Goal: Contribute content

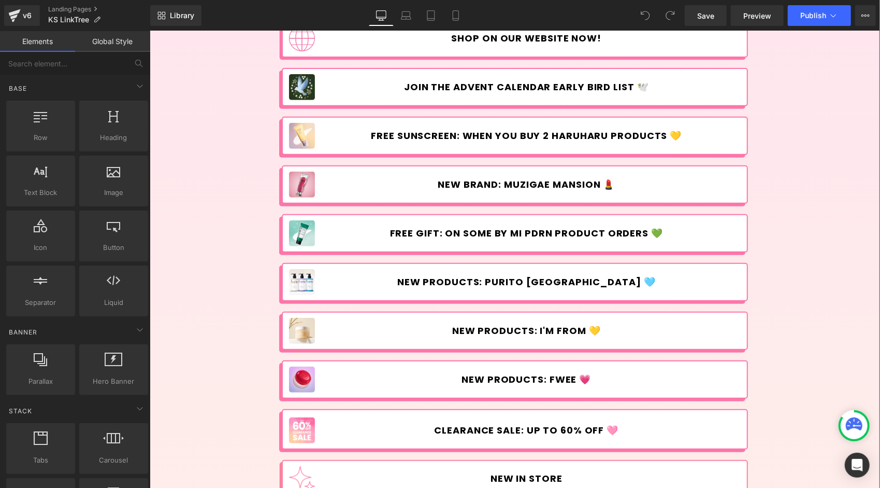
scroll to position [262, 0]
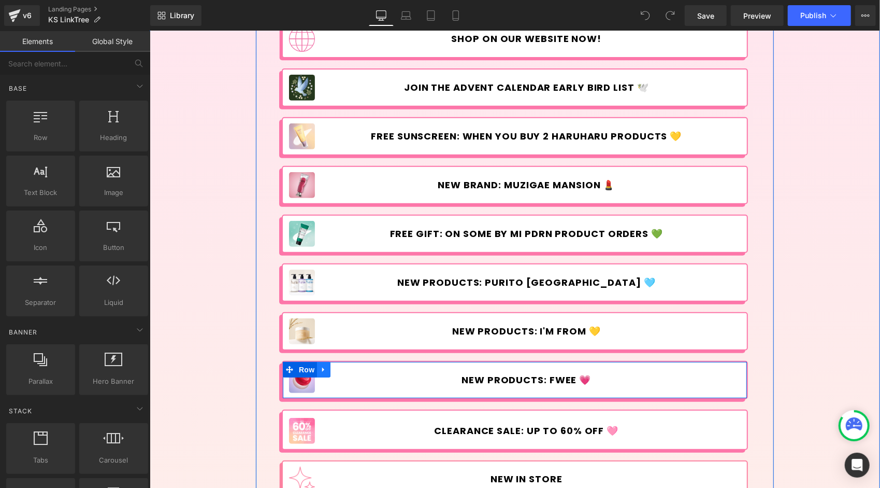
click at [320, 363] on link at bounding box center [323, 369] width 13 height 16
click at [347, 366] on icon at bounding box center [350, 368] width 7 height 7
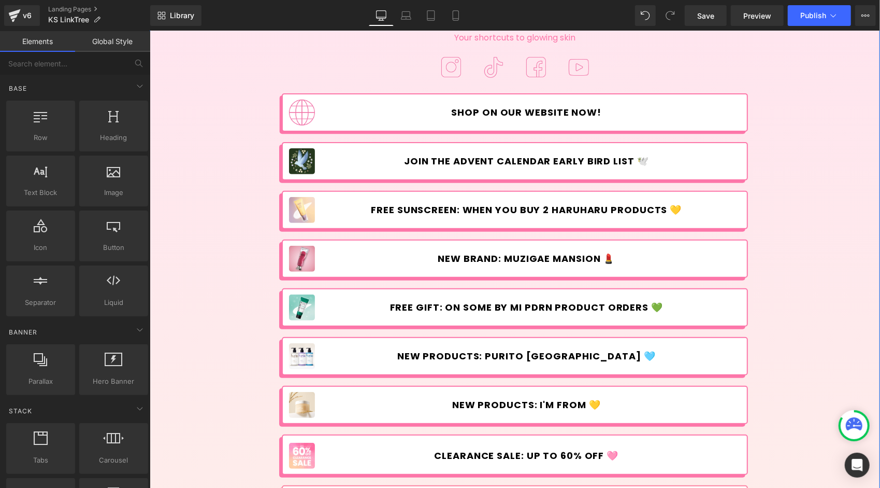
scroll to position [188, 0]
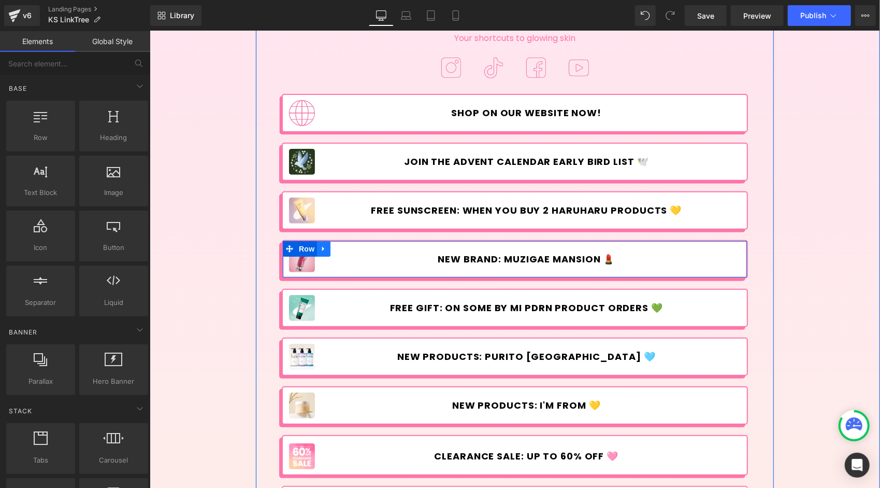
click at [320, 244] on icon at bounding box center [323, 248] width 7 height 8
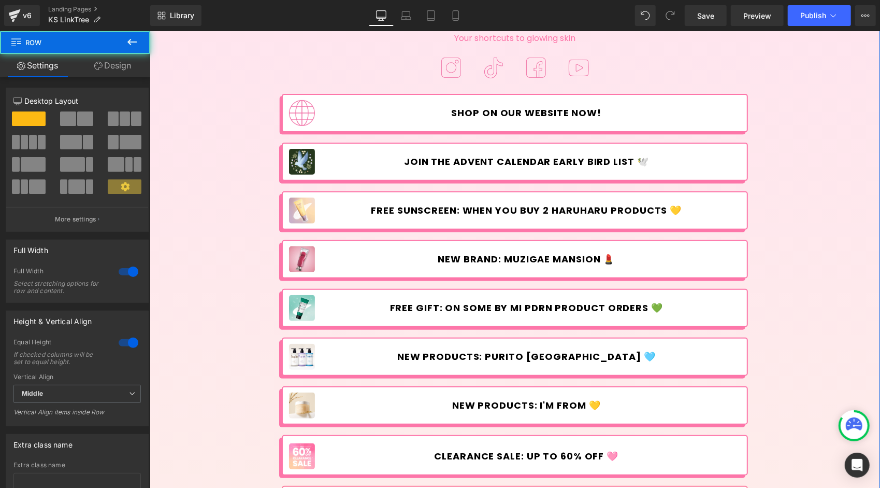
click at [204, 247] on div "Image Korean Skincare Heading Your shortcuts to glowing skin Text Block Image I…" at bounding box center [514, 320] width 731 height 925
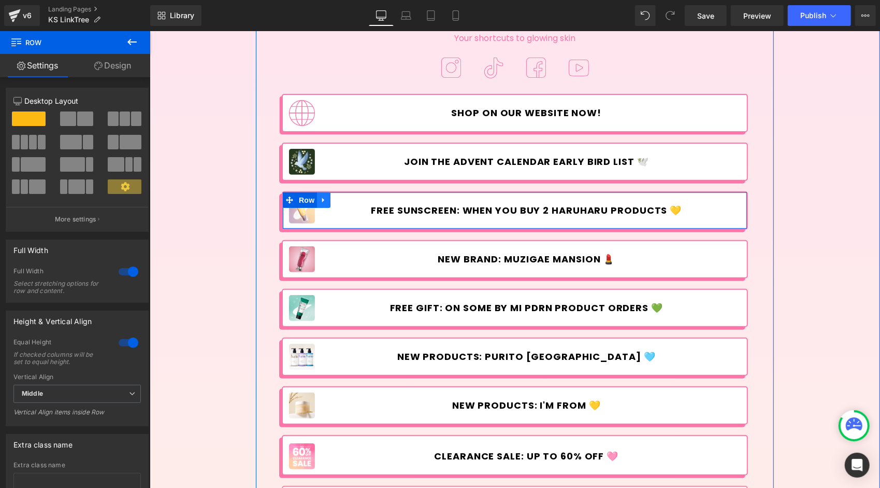
click at [320, 203] on icon at bounding box center [323, 199] width 7 height 8
click at [336, 201] on link at bounding box center [336, 200] width 13 height 16
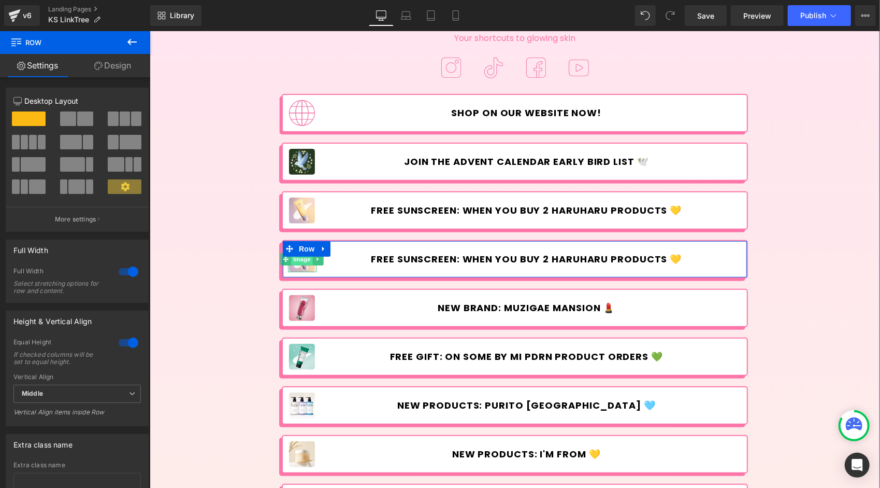
click at [299, 260] on span "Image" at bounding box center [302, 258] width 22 height 12
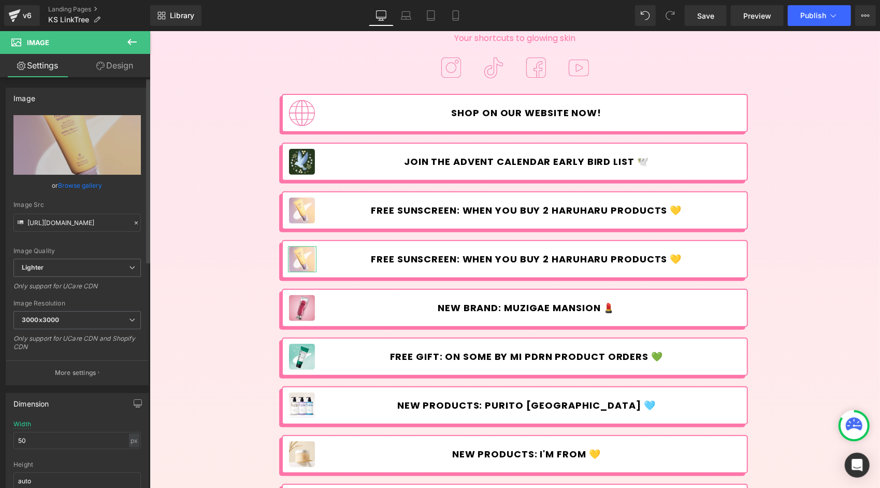
click at [83, 188] on link "Browse gallery" at bounding box center [81, 185] width 44 height 18
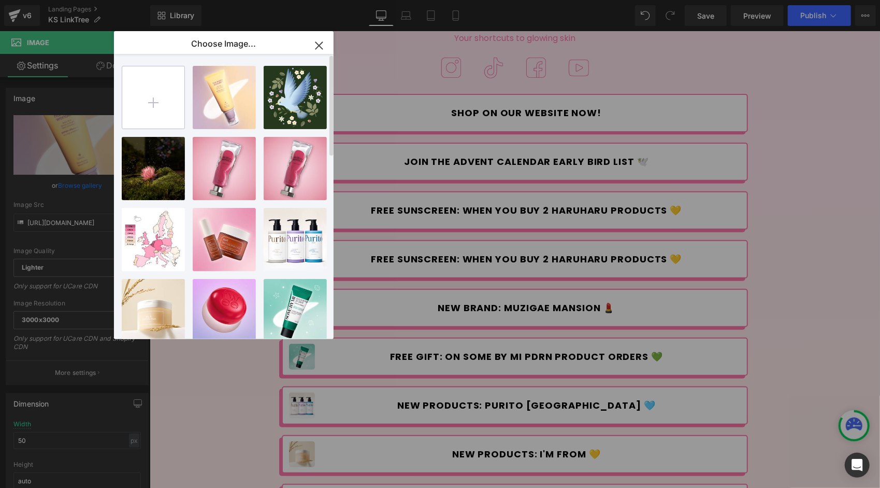
click at [152, 93] on input "file" at bounding box center [153, 97] width 62 height 62
type input "C:\fakepath\Dr.Melaxin_Cemenrete-Calcium-Line_Linktree.jpg"
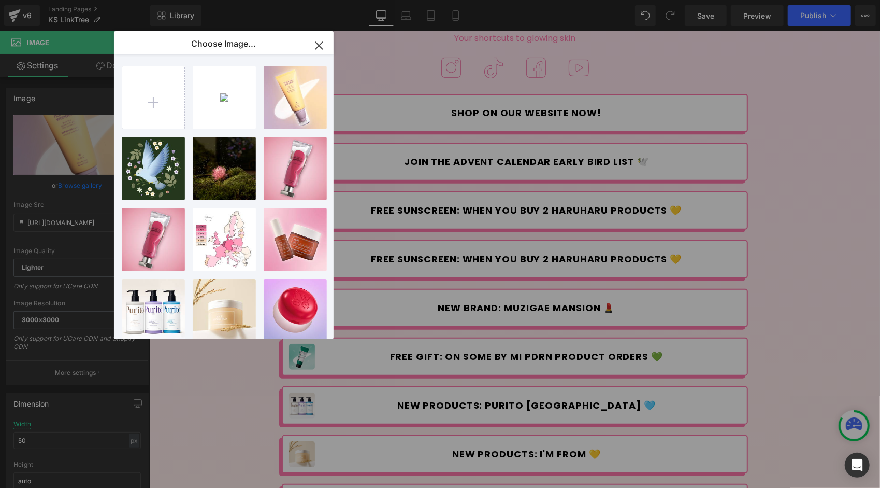
click at [318, 42] on icon "button" at bounding box center [319, 45] width 17 height 17
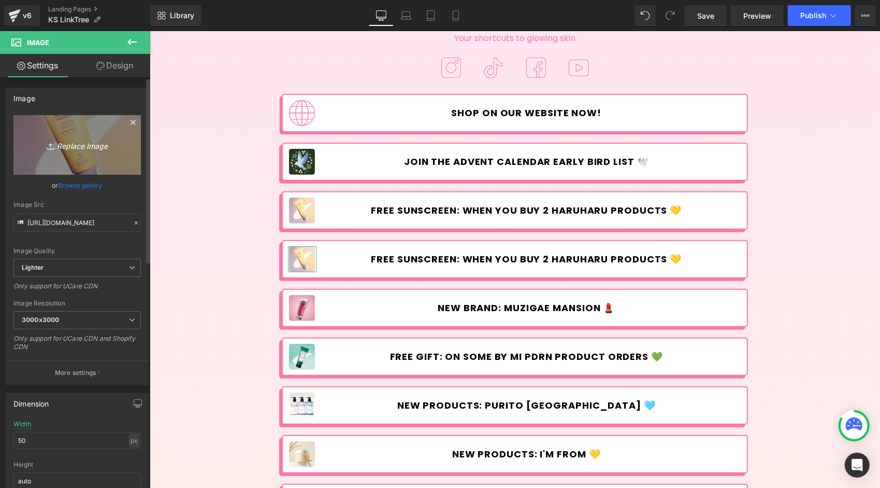
click at [99, 141] on icon "Replace Image" at bounding box center [77, 144] width 83 height 13
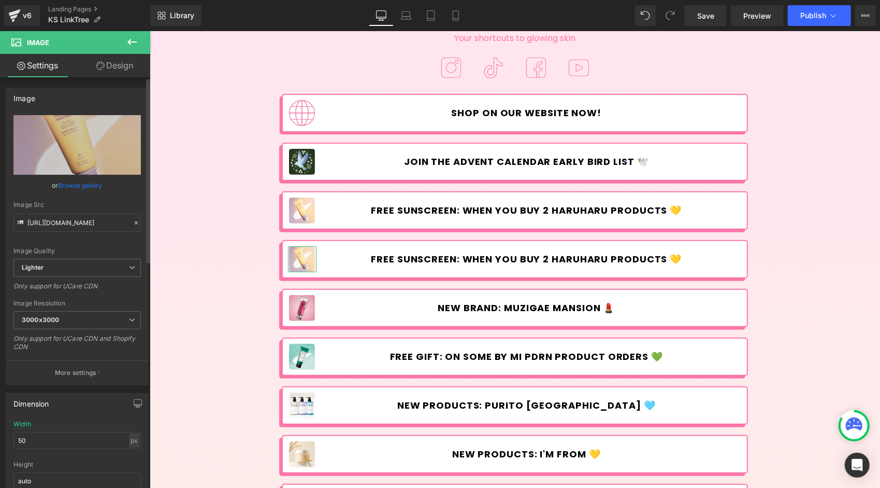
click at [84, 183] on link "Browse gallery" at bounding box center [81, 185] width 44 height 18
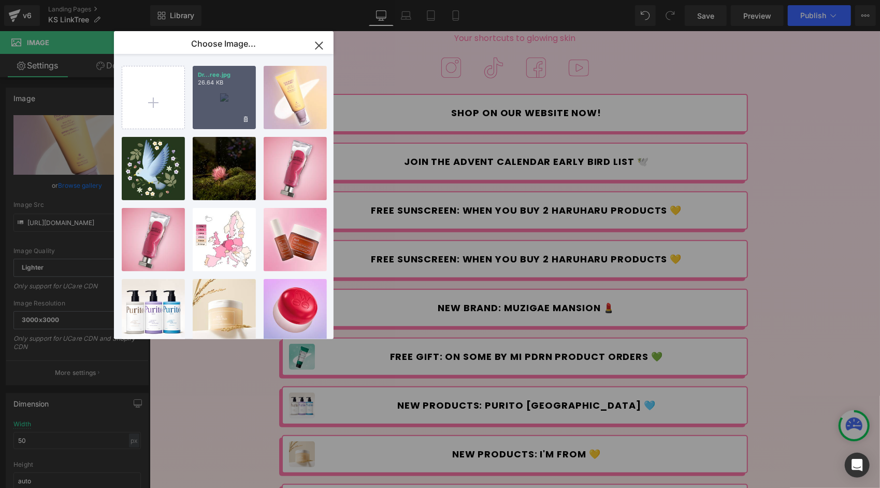
click at [206, 96] on div "Dr...ree.jpg 26.64 KB" at bounding box center [224, 97] width 63 height 63
type input "[URL][DOMAIN_NAME]"
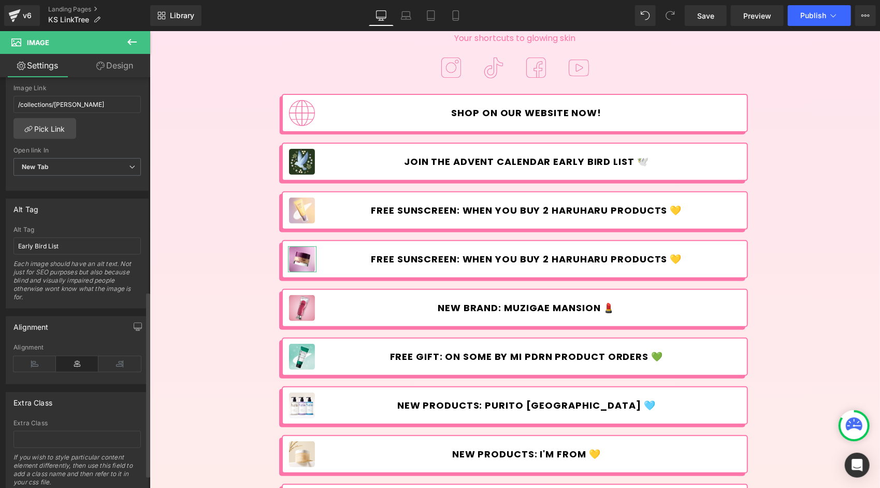
scroll to position [481, 0]
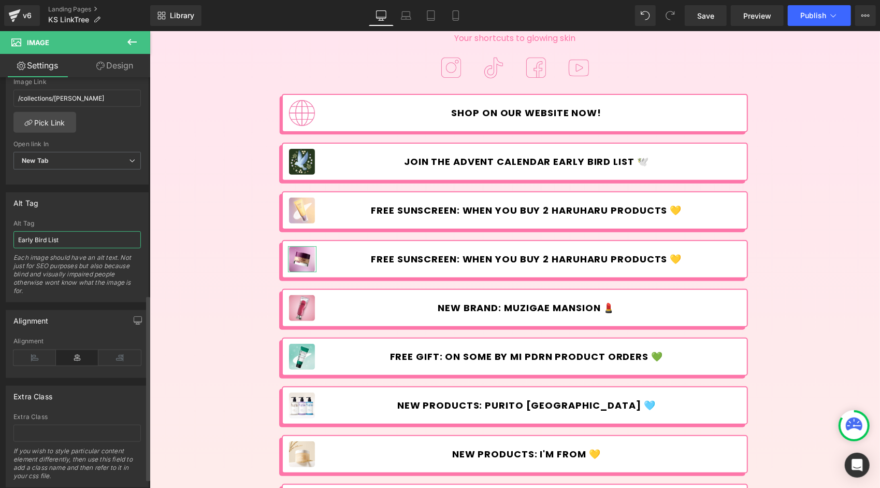
click at [78, 233] on input "Early Bird List" at bounding box center [76, 239] width 127 height 17
type input "Dr.Melaxin"
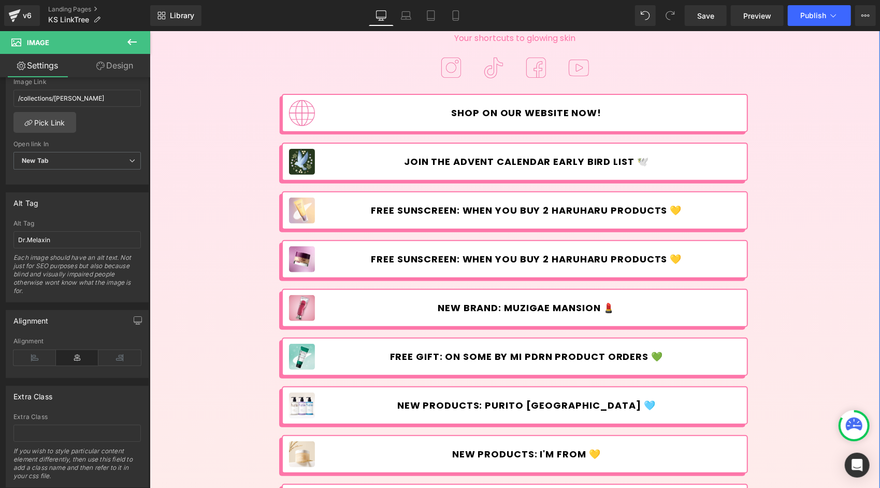
click at [176, 250] on div "Image Korean Skincare Heading Your shortcuts to glowing skin Text Block Image I…" at bounding box center [514, 345] width 731 height 974
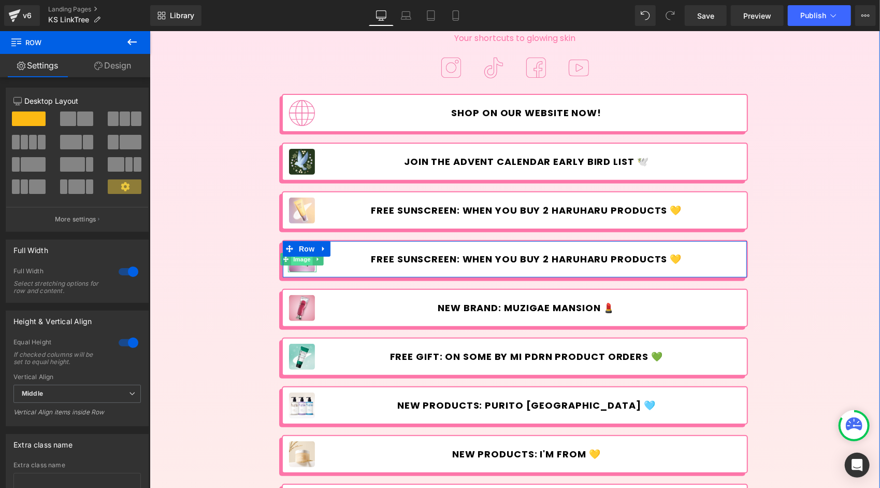
click at [297, 258] on span "Image" at bounding box center [302, 258] width 22 height 12
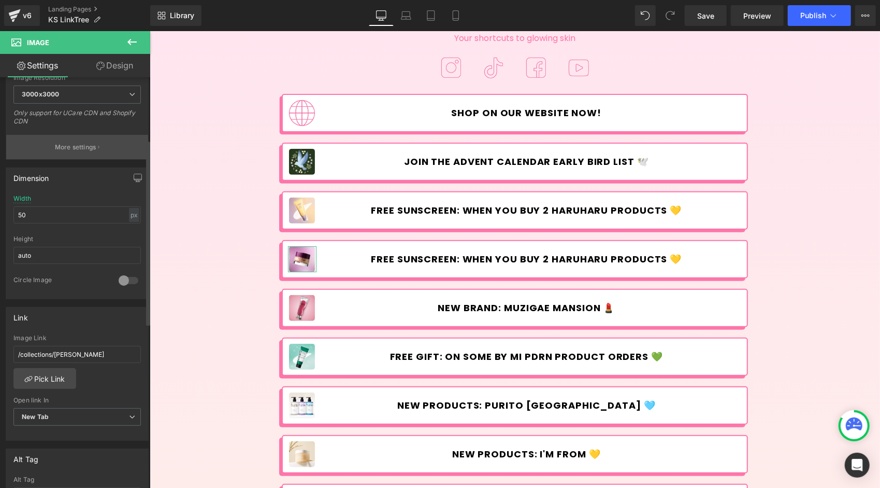
scroll to position [227, 0]
click at [104, 345] on input "/collections/[PERSON_NAME]" at bounding box center [76, 352] width 127 height 17
click at [113, 349] on input "/collections/[PERSON_NAME]" at bounding box center [76, 352] width 127 height 17
drag, startPoint x: 113, startPoint y: 349, endPoint x: 22, endPoint y: 348, distance: 91.2
click at [22, 348] on input "/collections/[PERSON_NAME]" at bounding box center [76, 352] width 127 height 17
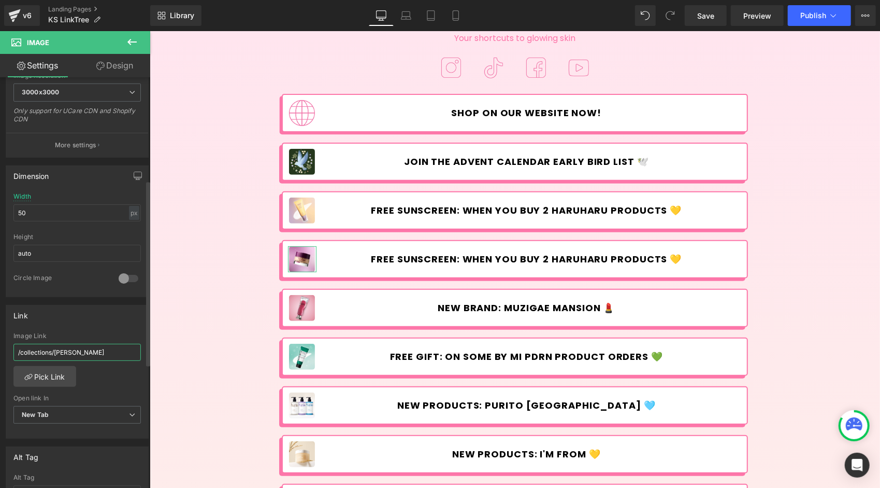
click at [111, 345] on input "/collections/[PERSON_NAME]" at bounding box center [76, 352] width 127 height 17
drag, startPoint x: 118, startPoint y: 352, endPoint x: 56, endPoint y: 356, distance: 62.3
click at [56, 356] on div "Image Link /collections/[PERSON_NAME]-wonder" at bounding box center [76, 349] width 127 height 34
type input "/collections/dr-[PERSON_NAME]"
click at [108, 380] on div "/collections/[PERSON_NAME]-wonder Image Link /collections/dr-[PERSON_NAME] Pick…" at bounding box center [77, 385] width 142 height 106
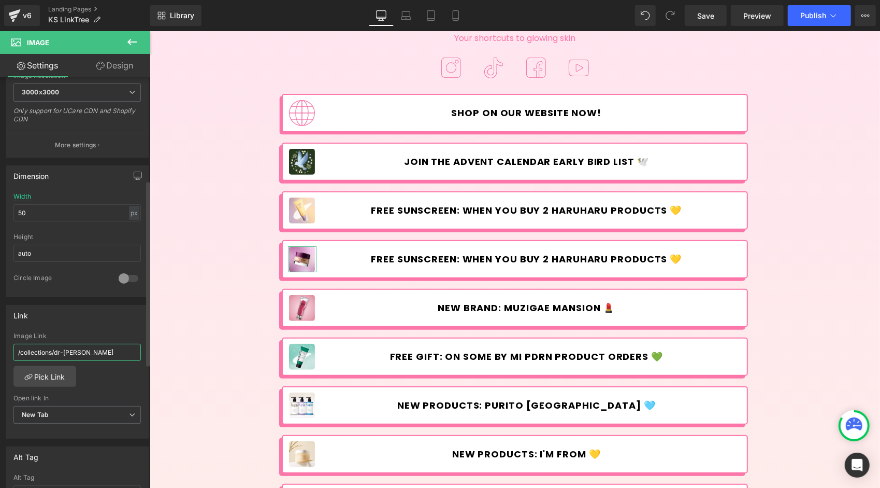
click at [67, 347] on input "/collections/dr-[PERSON_NAME]" at bounding box center [76, 352] width 127 height 17
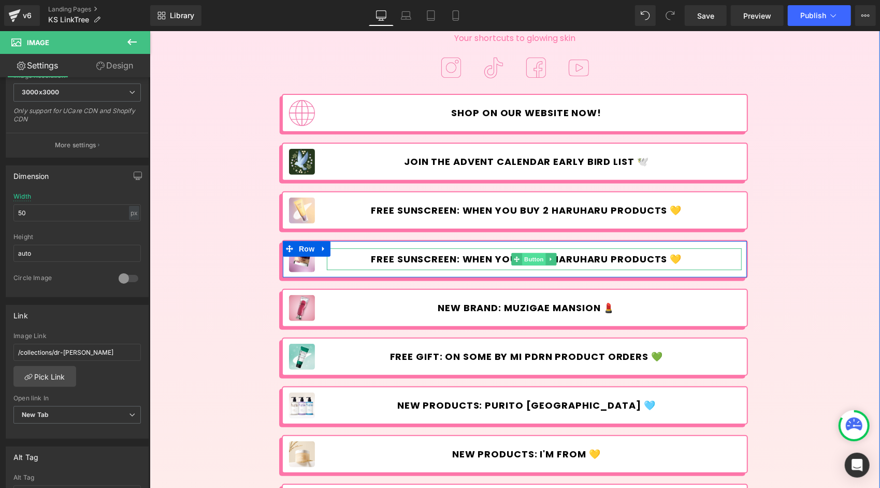
click at [530, 256] on span "Button" at bounding box center [534, 258] width 24 height 12
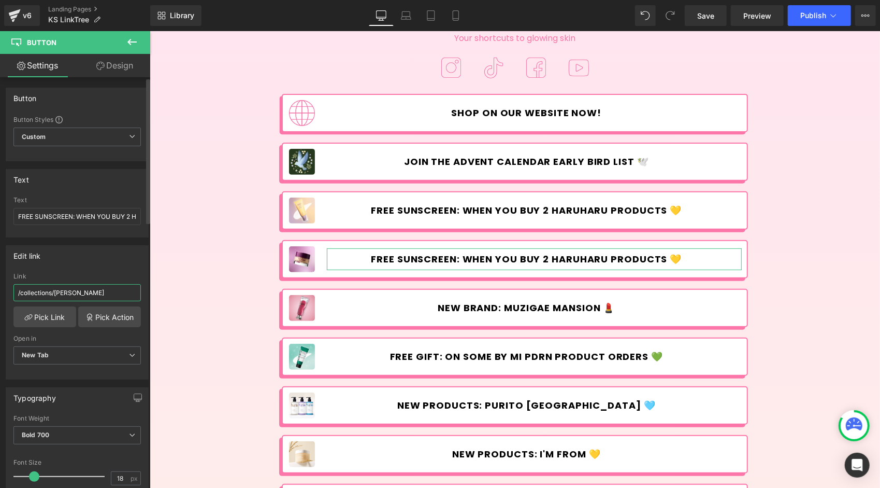
click at [61, 291] on input "/collections/[PERSON_NAME]" at bounding box center [76, 292] width 127 height 17
click at [69, 291] on input "/collections/[PERSON_NAME]" at bounding box center [76, 292] width 127 height 17
paste input "dr-[PERSON_NAME]"
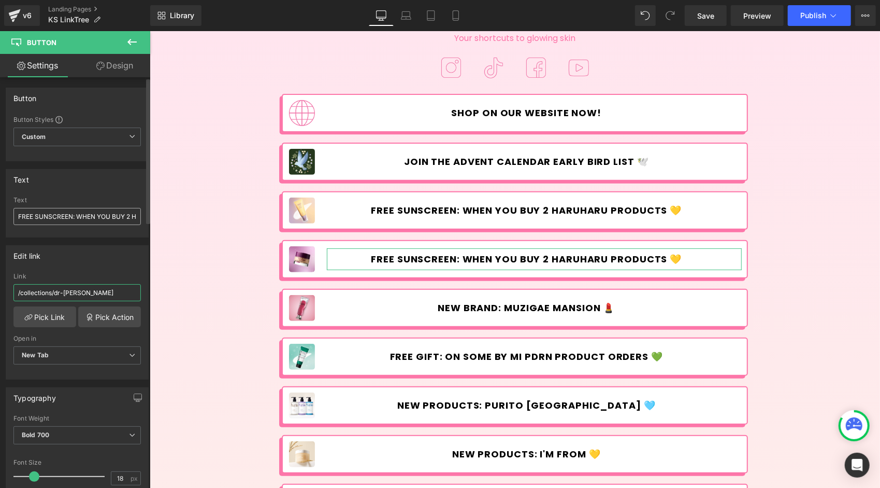
type input "/collections/dr-[PERSON_NAME]"
click at [41, 215] on input "FREE SUNSCREEN: WHEN YOU BUY 2 HARUHARU PRODUCTS 💛" at bounding box center [76, 216] width 127 height 17
click at [59, 217] on input "FREE SUNSCREEN: WHEN YOU BUY 2 HARUHARU PRODUCTS 💛" at bounding box center [76, 216] width 127 height 17
click at [72, 213] on input "FREE SUNSCREEN: WHEN YOU BUY 2 HARUHARU PRODUCTS 💛" at bounding box center [76, 216] width 127 height 17
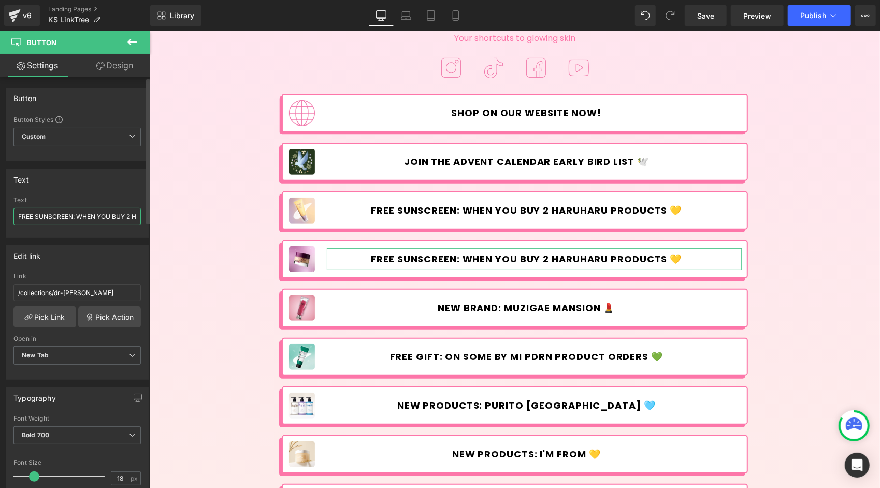
click at [72, 213] on input "FREE SUNSCREEN: WHEN YOU BUY 2 HARUHARU PRODUCTS 💛" at bounding box center [76, 216] width 127 height 17
click at [57, 213] on input "New products Dr.Melaxin" at bounding box center [76, 216] width 127 height 17
click at [102, 221] on input "New products: Dr.Melaxin" at bounding box center [76, 216] width 127 height 17
click at [106, 218] on input "New products: Dr.Melaxin" at bounding box center [76, 216] width 127 height 17
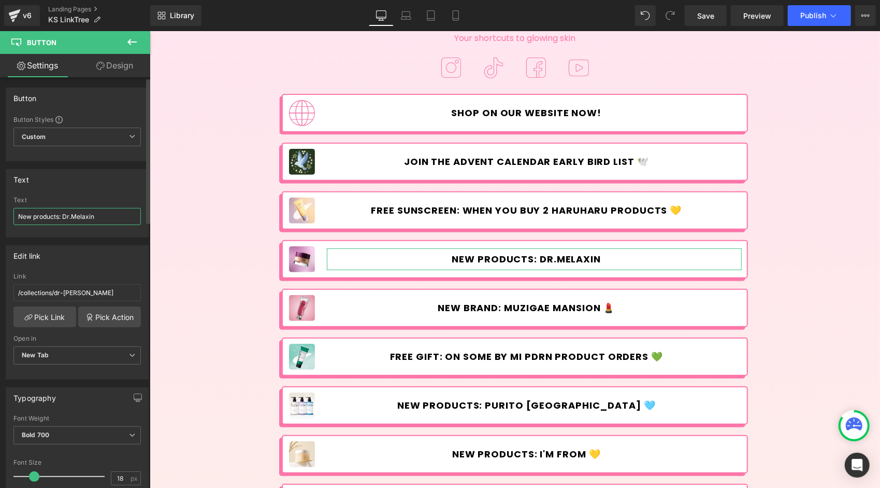
paste input "💜"
click at [95, 213] on input "New products: Dr.Melaxin💜" at bounding box center [76, 216] width 127 height 17
type input "New products: Dr.Melaxin 💜"
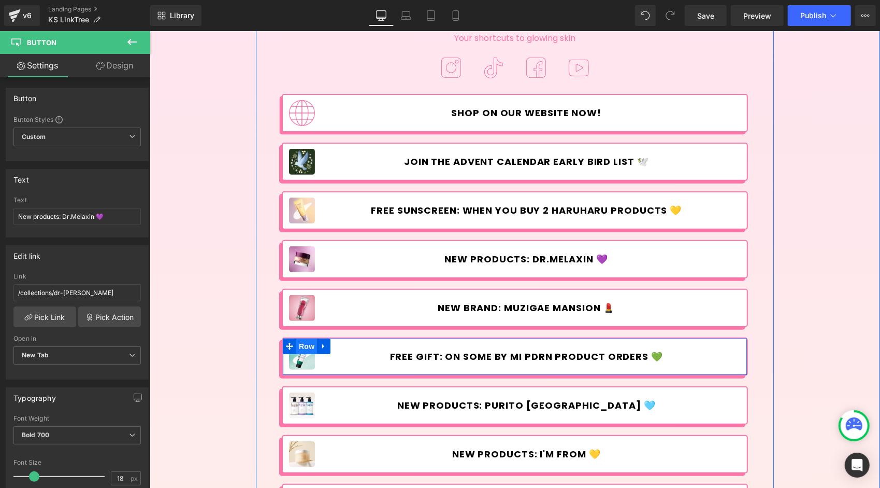
click at [302, 344] on span "Row" at bounding box center [306, 346] width 21 height 16
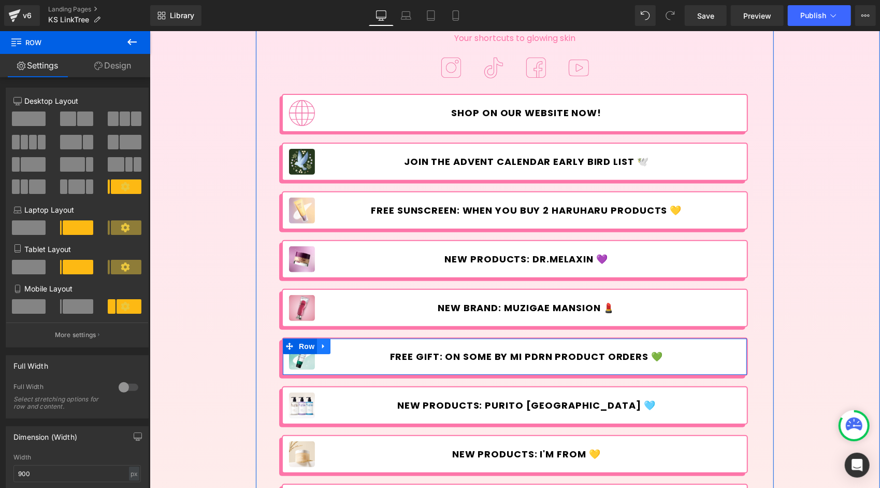
click at [320, 343] on icon at bounding box center [323, 345] width 7 height 8
click at [347, 344] on icon at bounding box center [350, 345] width 7 height 8
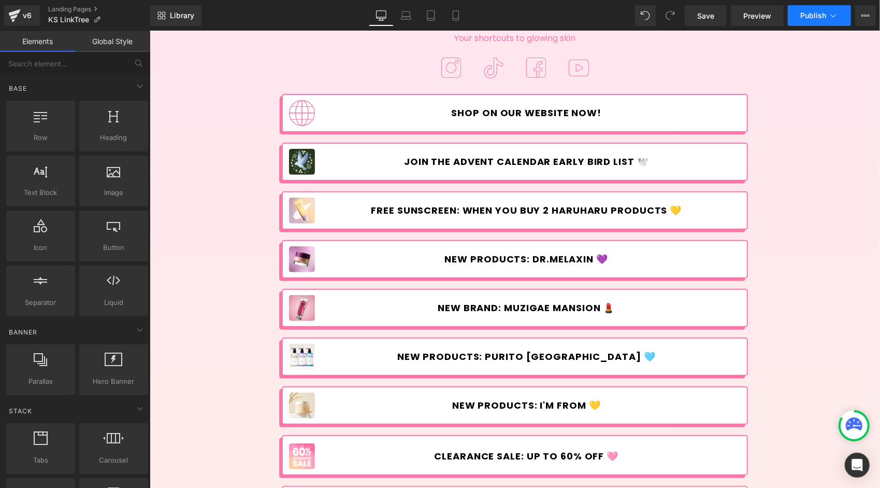
click at [807, 13] on span "Publish" at bounding box center [814, 15] width 26 height 8
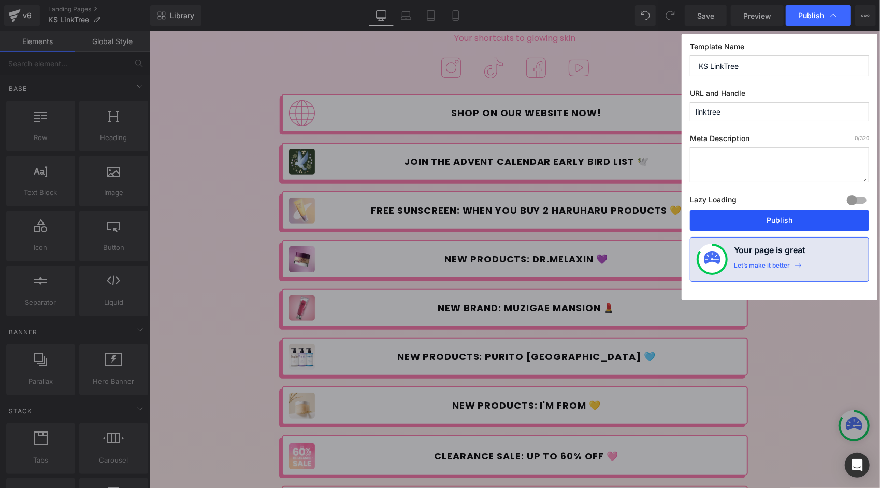
click at [776, 221] on button "Publish" at bounding box center [779, 220] width 179 height 21
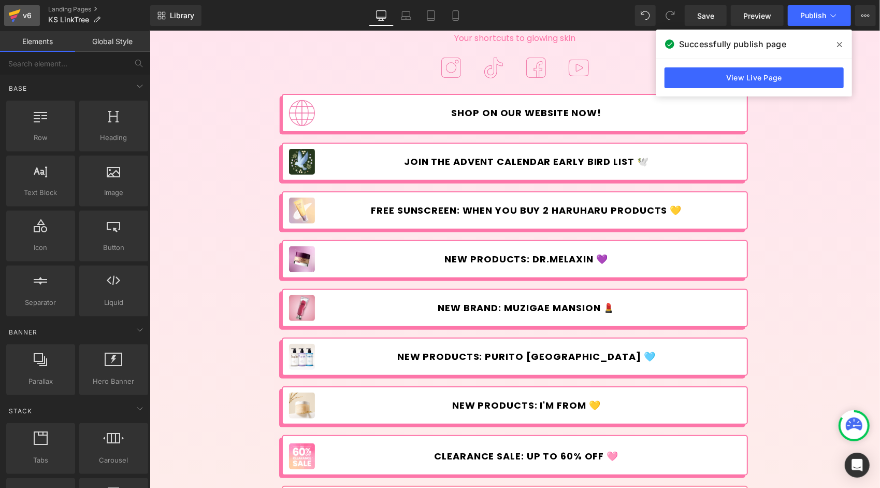
click at [25, 10] on div "v6" at bounding box center [27, 15] width 13 height 13
